Goal: Task Accomplishment & Management: Use online tool/utility

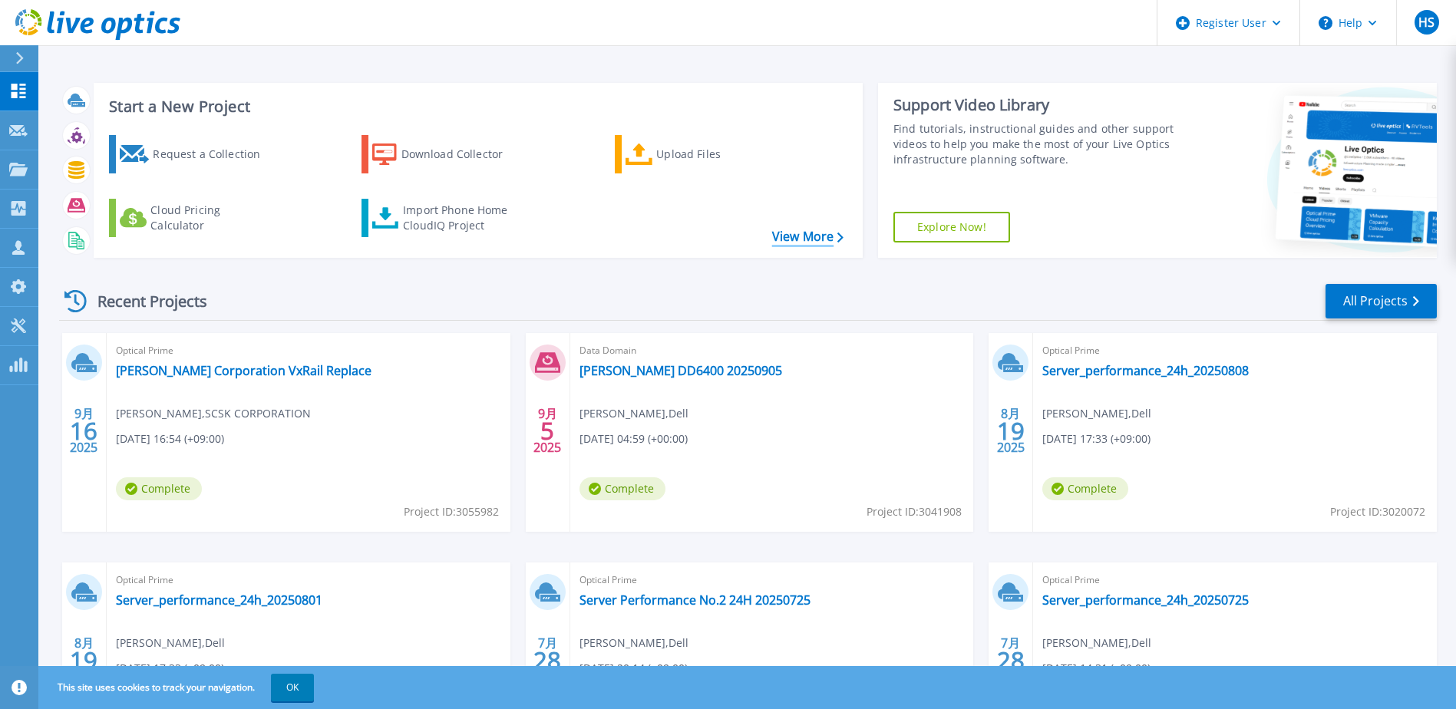
click at [832, 241] on link "View More" at bounding box center [807, 237] width 71 height 15
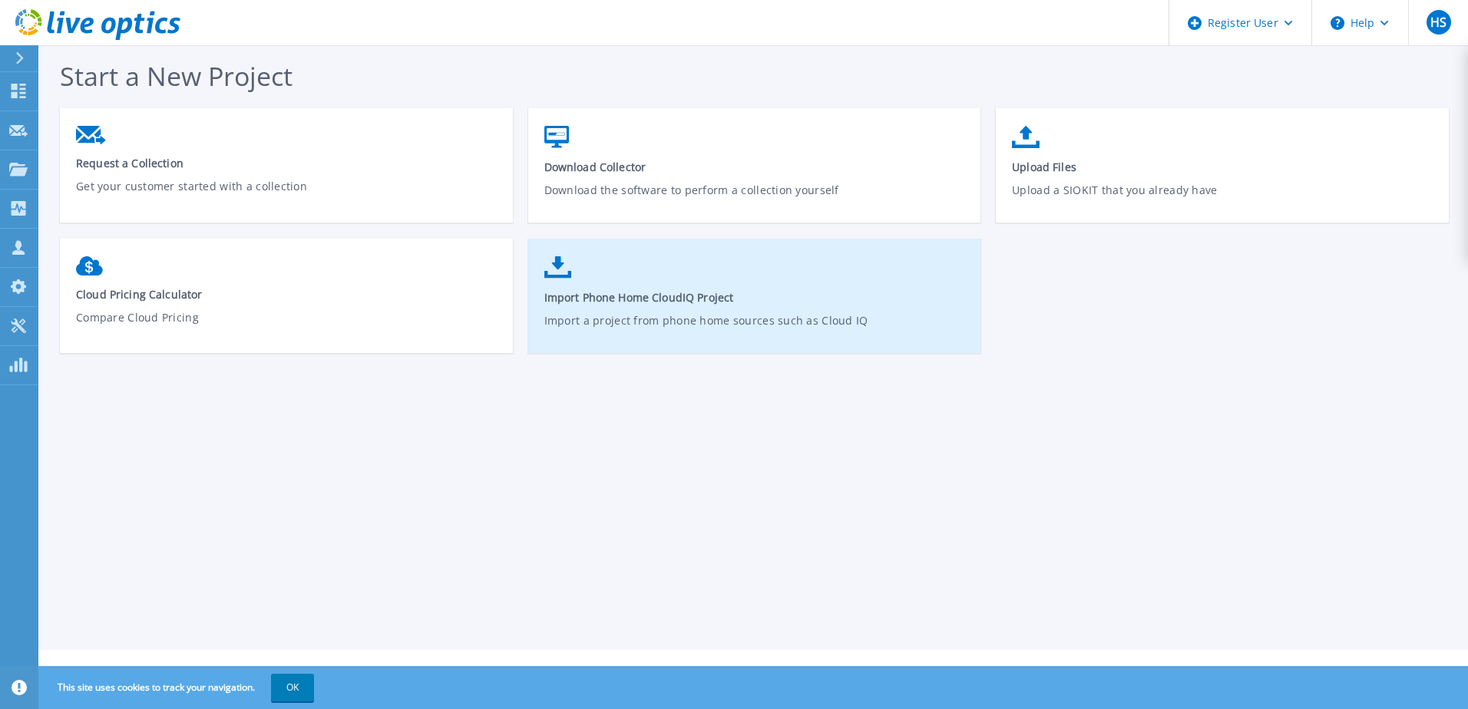
click at [701, 284] on link "Import Phone Home CloudIQ Project Import a project from phone home sources such…" at bounding box center [754, 304] width 453 height 110
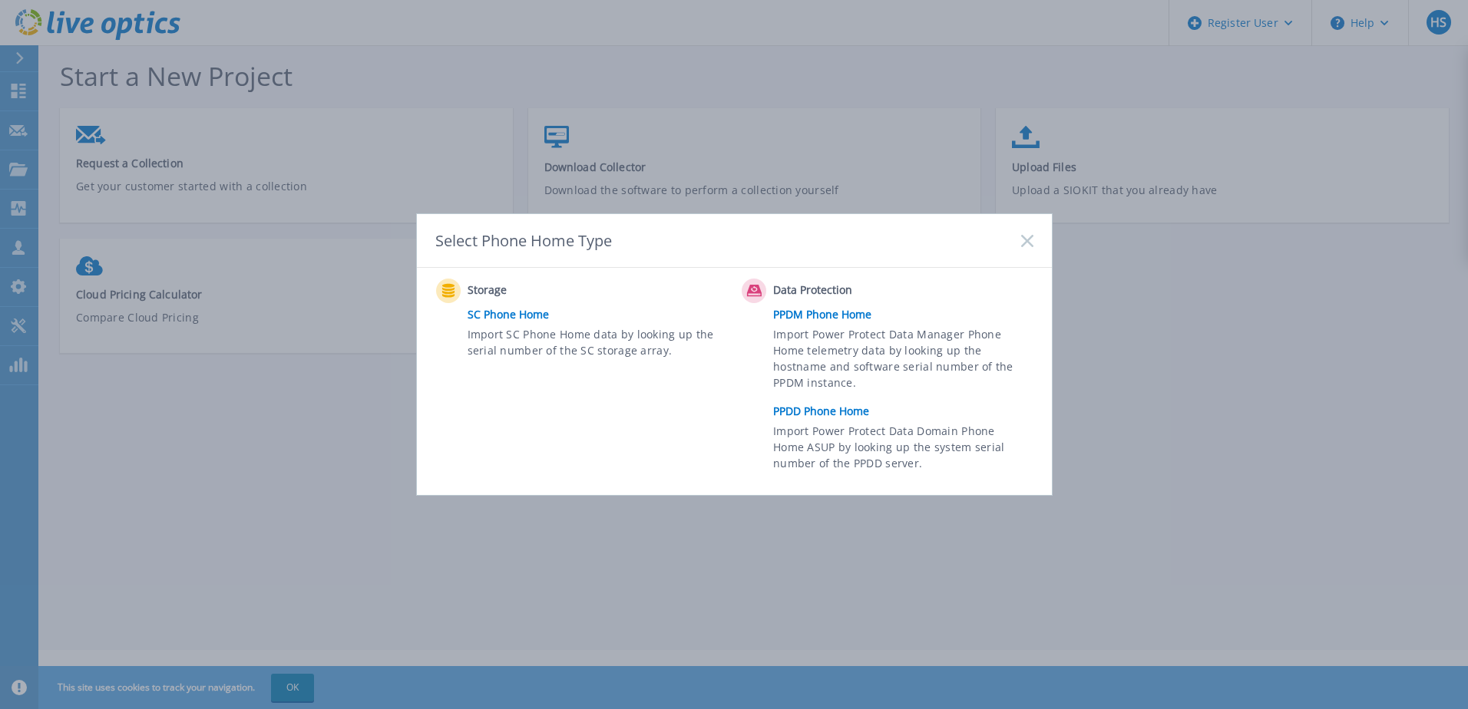
click at [814, 309] on link "PPDM Phone Home" at bounding box center [906, 314] width 267 height 23
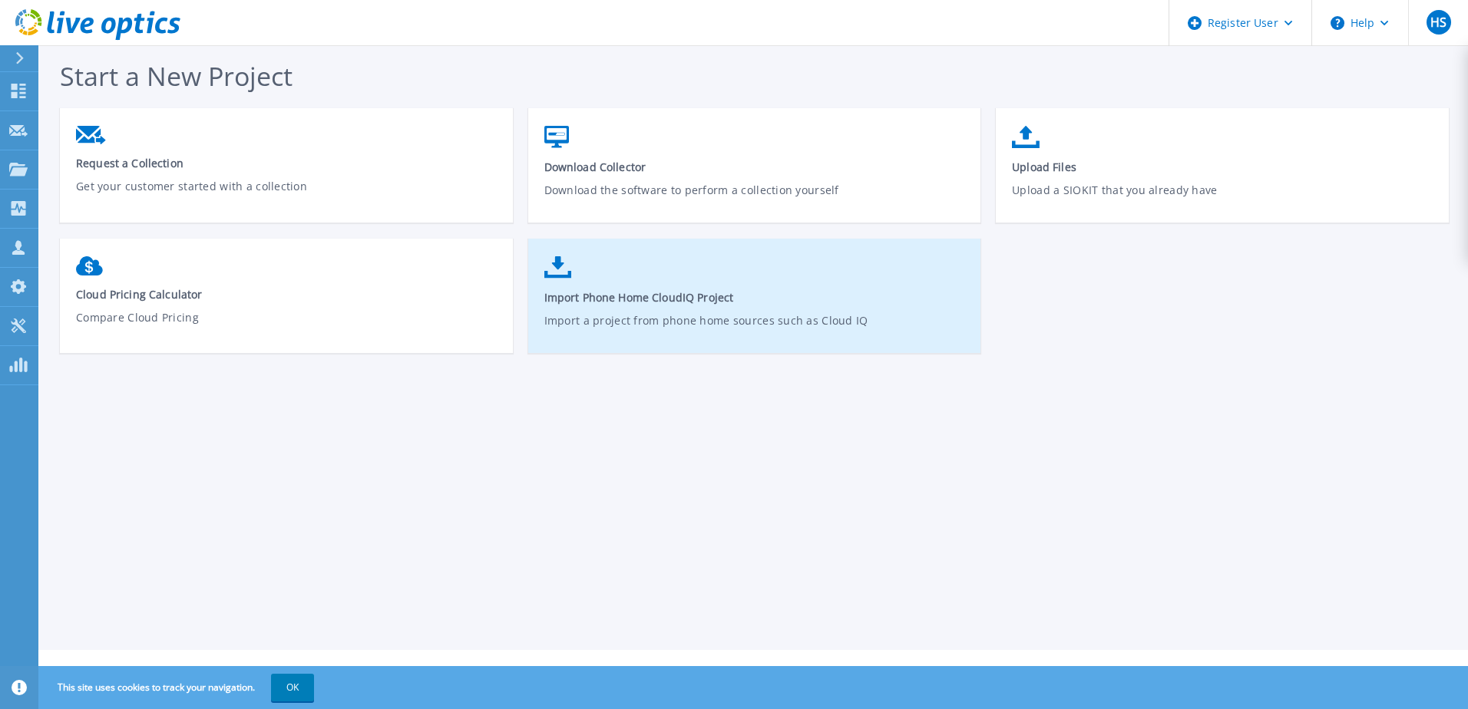
click at [686, 283] on link "Import Phone Home CloudIQ Project Import a project from phone home sources such…" at bounding box center [754, 304] width 453 height 110
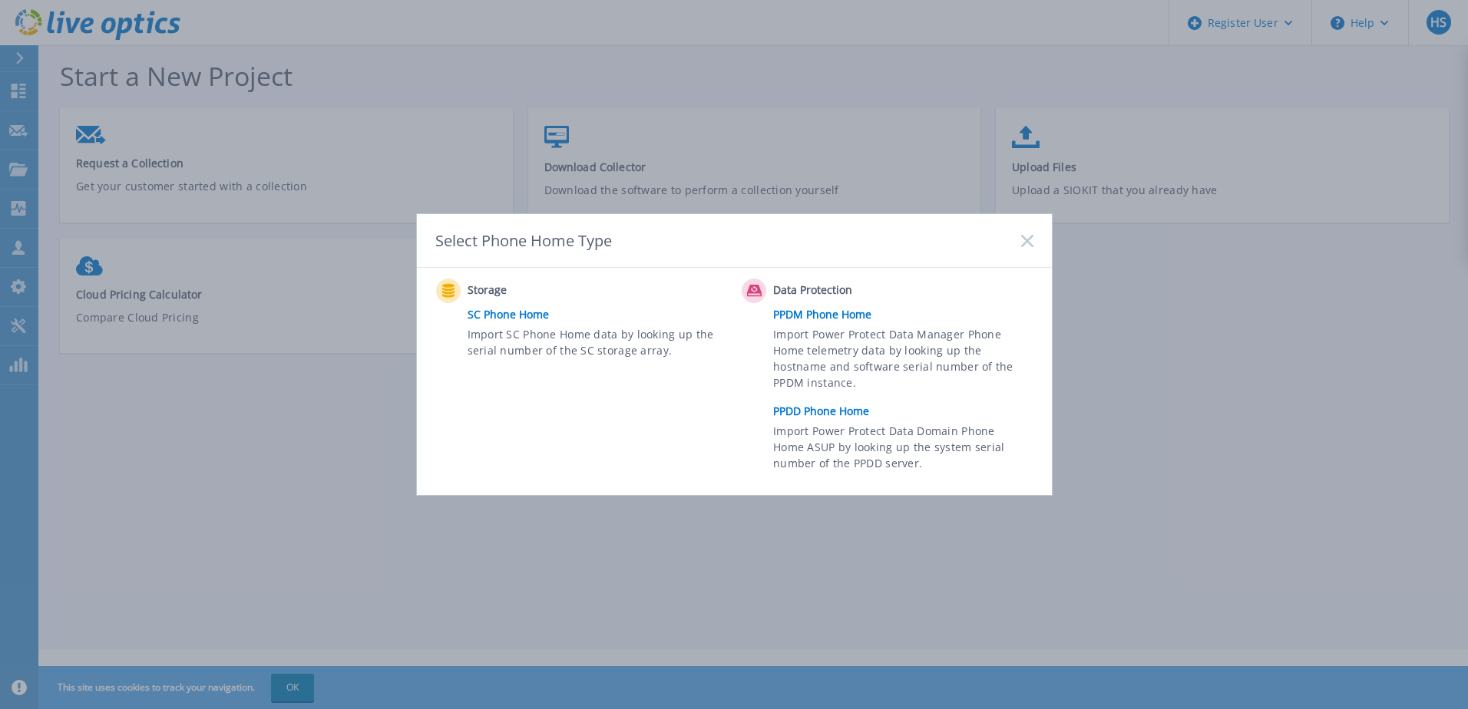
click at [858, 405] on link "PPDD Phone Home" at bounding box center [906, 411] width 267 height 23
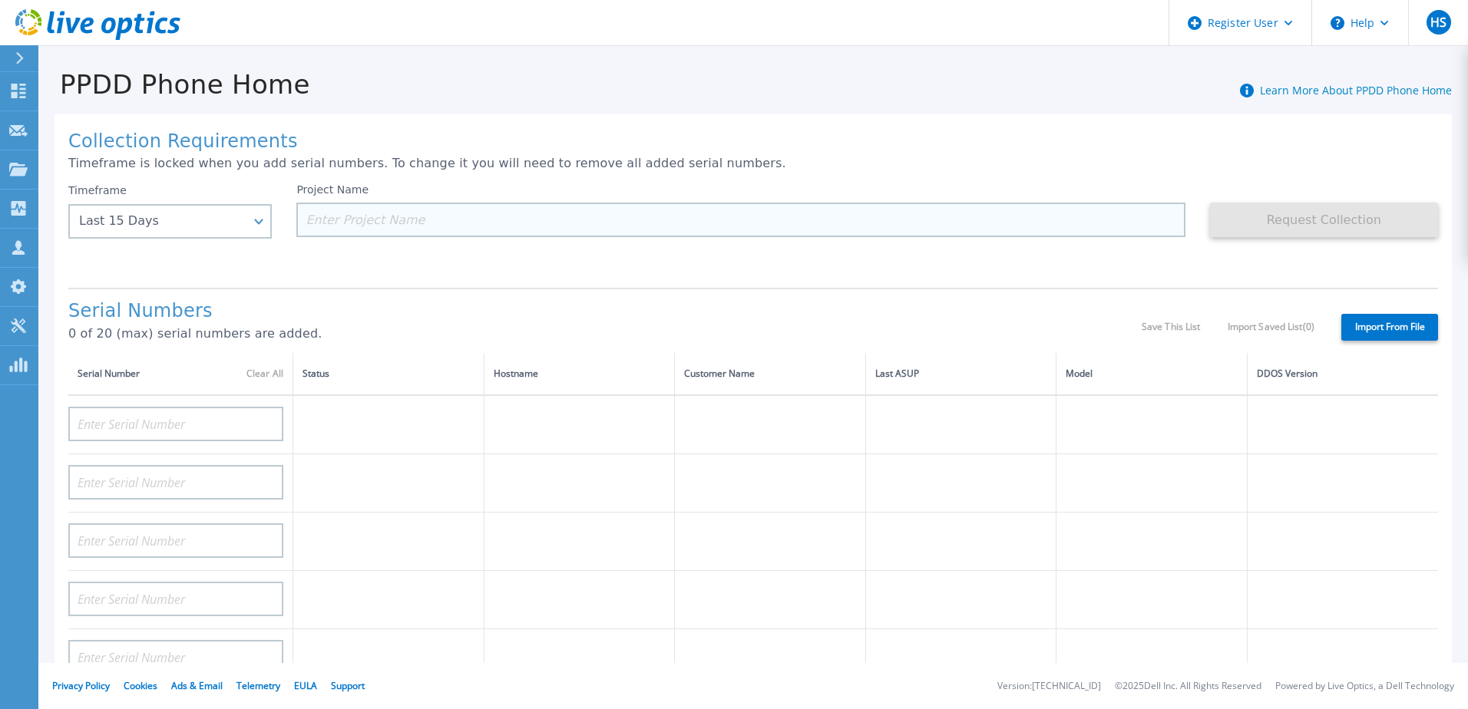
click at [408, 219] on input at bounding box center [740, 220] width 888 height 35
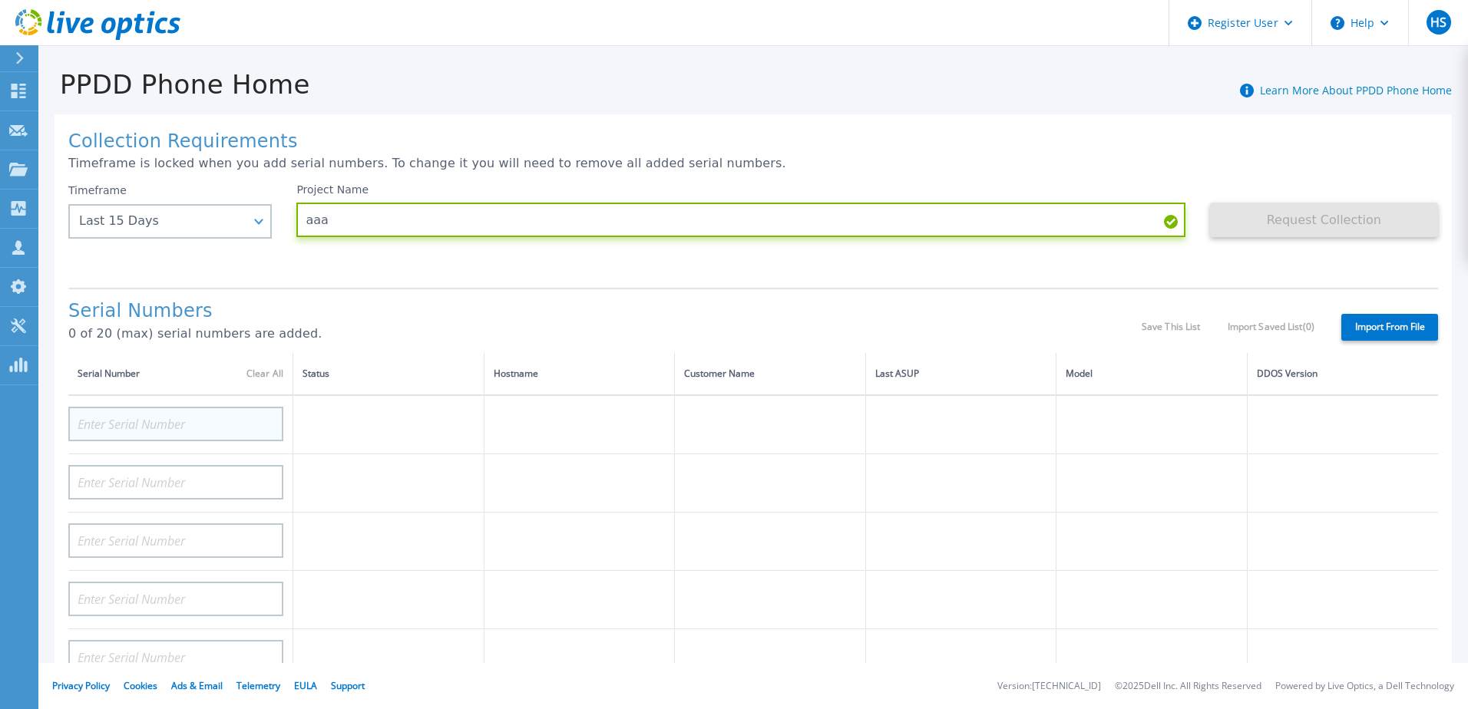
type input "aaa"
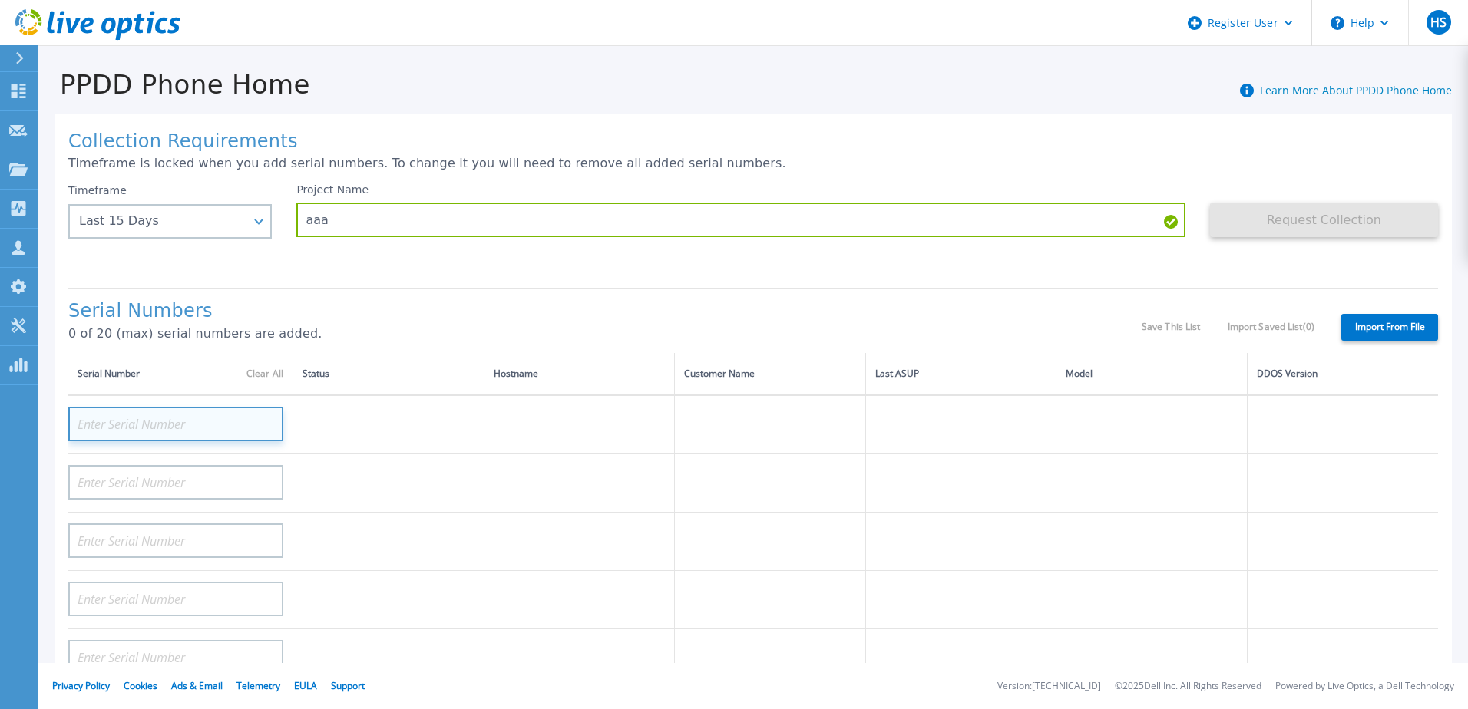
click at [157, 430] on input at bounding box center [175, 424] width 215 height 35
paste input "DE404211105424"
type input "DE404211105424"
click at [1188, 232] on div "Project Name aaa" at bounding box center [752, 229] width 913 height 92
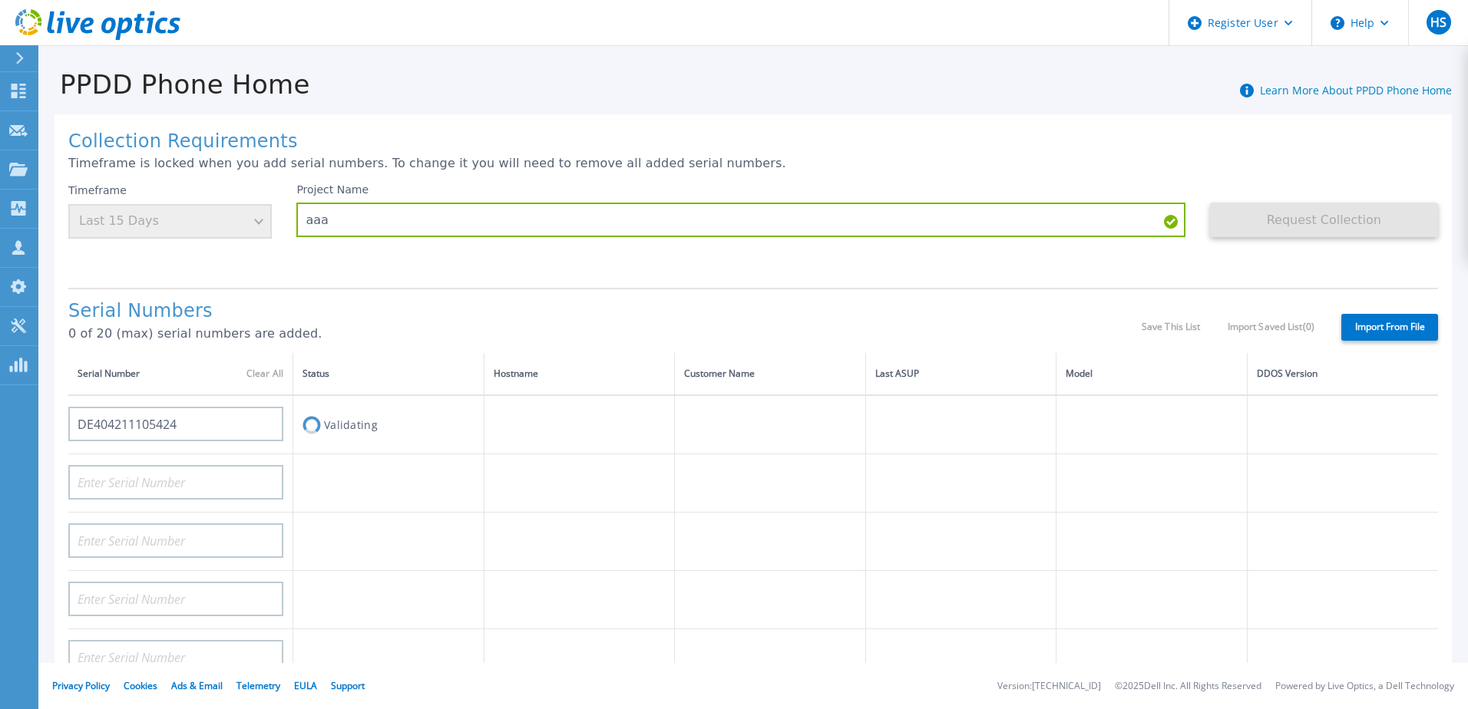
click at [1196, 299] on div "Serial Numbers 0 of 20 (max) serial numbers are added. Save This List Import Sa…" at bounding box center [753, 320] width 1370 height 65
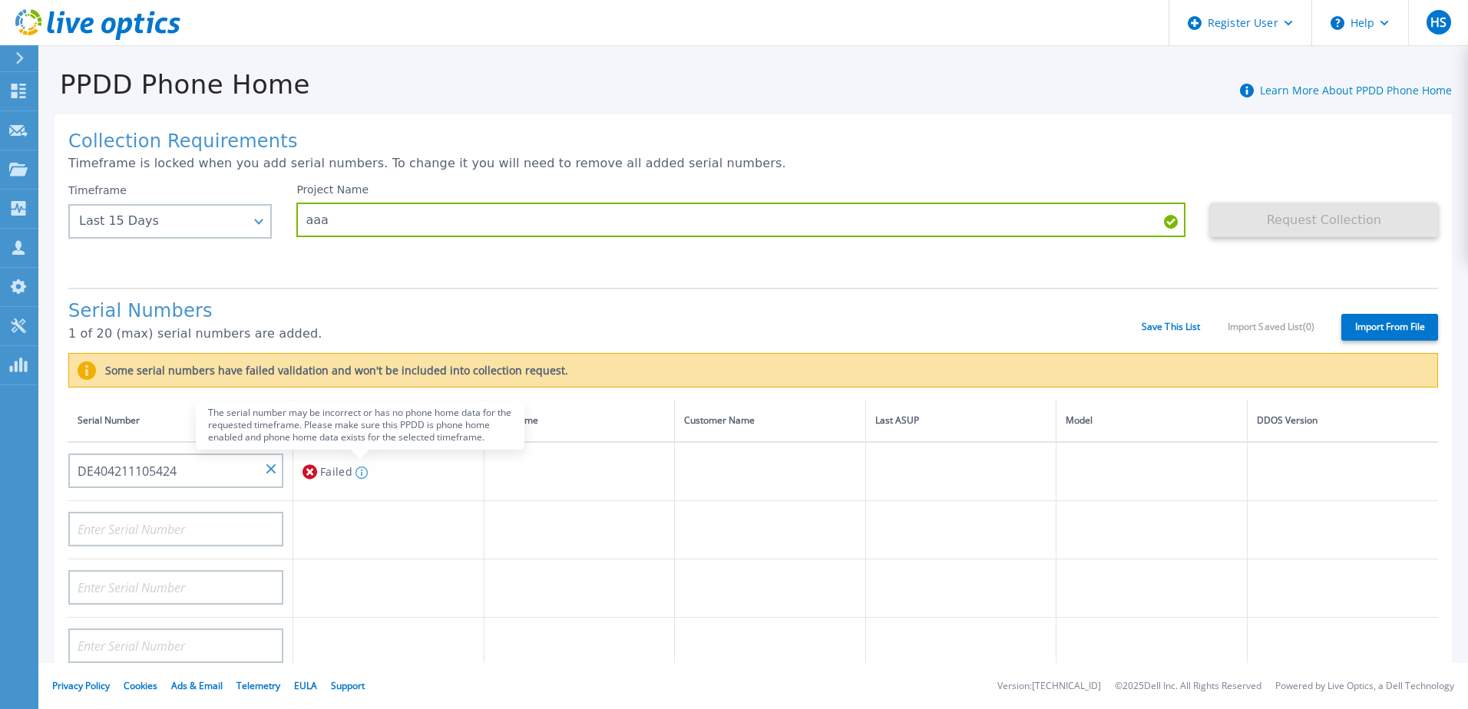
drag, startPoint x: 380, startPoint y: 462, endPoint x: 365, endPoint y: 471, distance: 17.5
click at [375, 463] on div "Failed The serial number may be incorrect or has no phone home data for the req…" at bounding box center [388, 472] width 172 height 28
click at [362, 472] on icon at bounding box center [361, 473] width 12 height 12
